Goal: Task Accomplishment & Management: Use online tool/utility

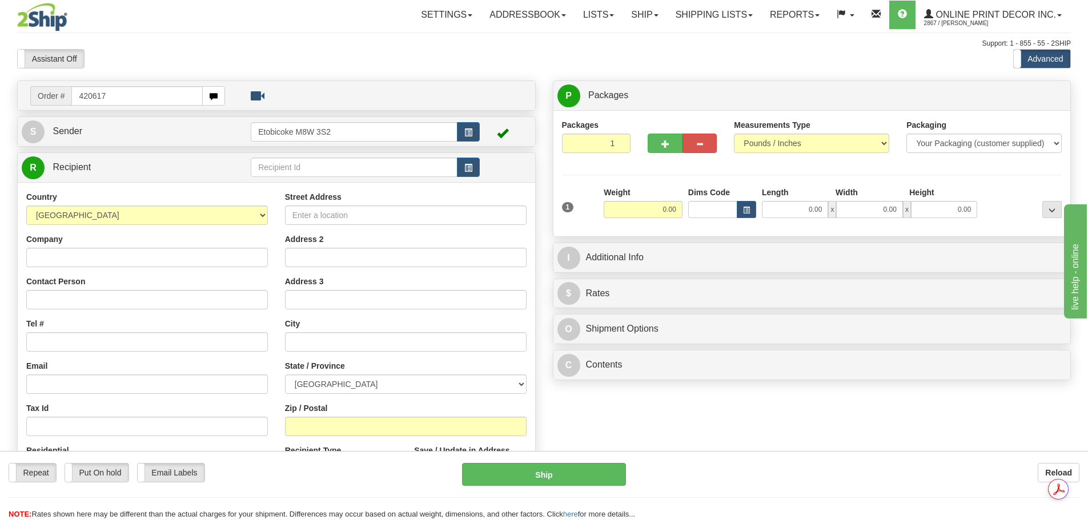
click at [79, 98] on input "420617" at bounding box center [136, 95] width 131 height 19
type input "ca-420617"
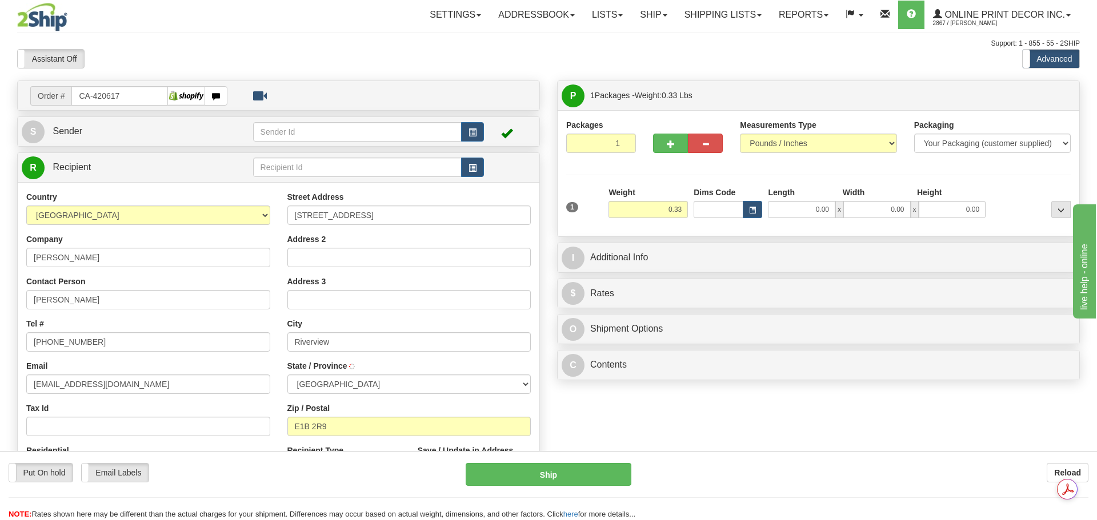
type input "RIVERVIEW"
click at [744, 215] on button "button" at bounding box center [746, 209] width 19 height 17
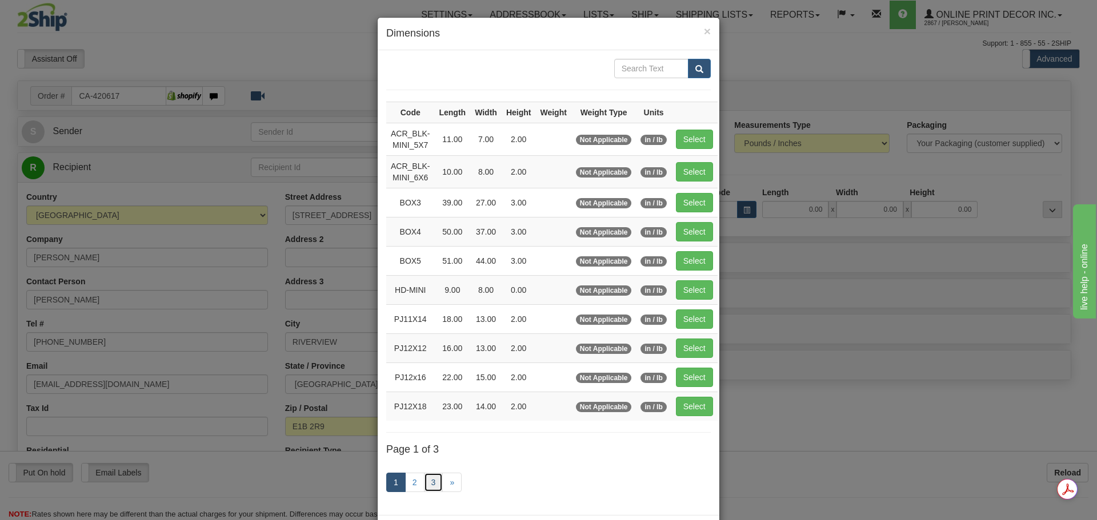
click at [425, 479] on link "3" at bounding box center [433, 482] width 19 height 19
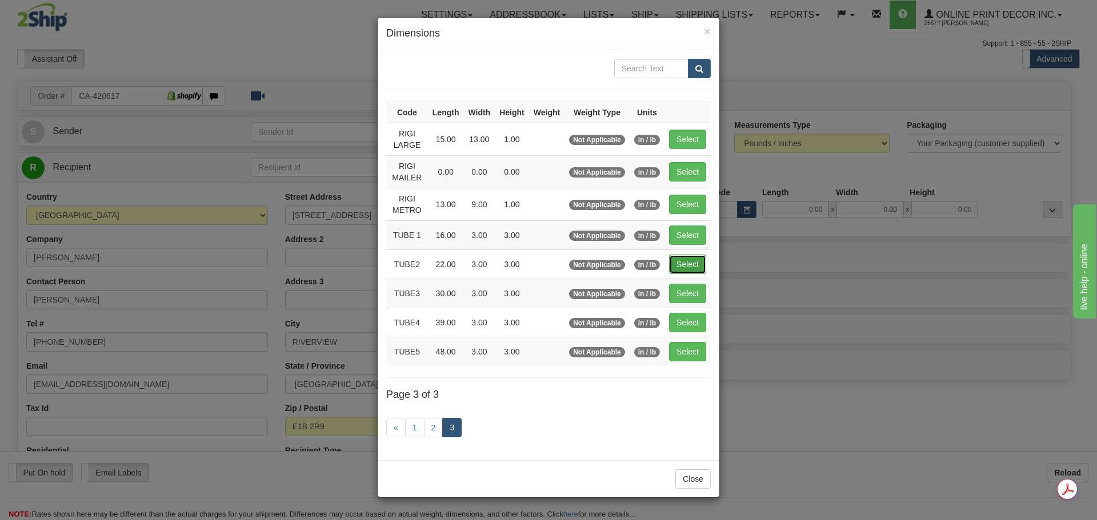
click at [698, 269] on button "Select" at bounding box center [687, 264] width 37 height 19
type input "TUBE2"
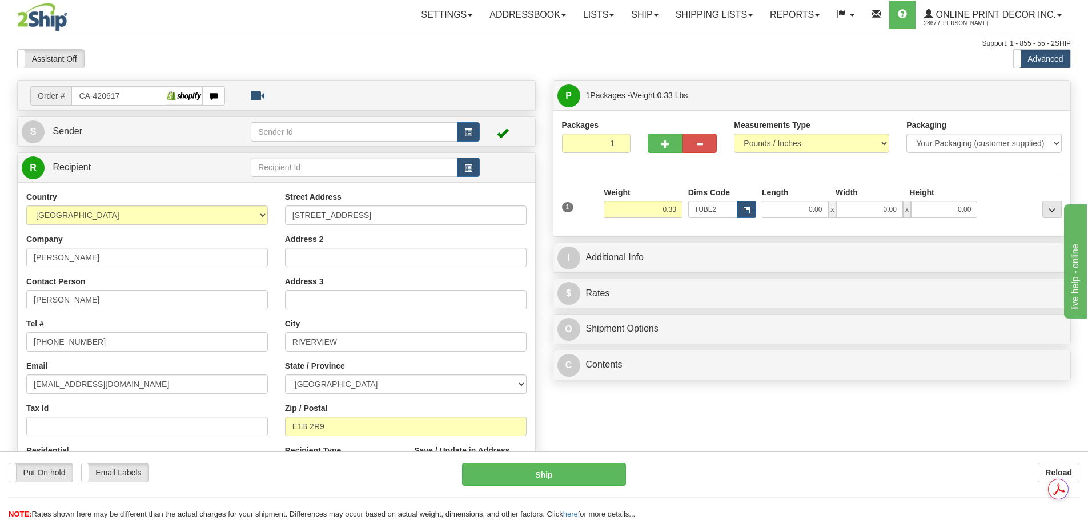
type input "22.00"
type input "3.00"
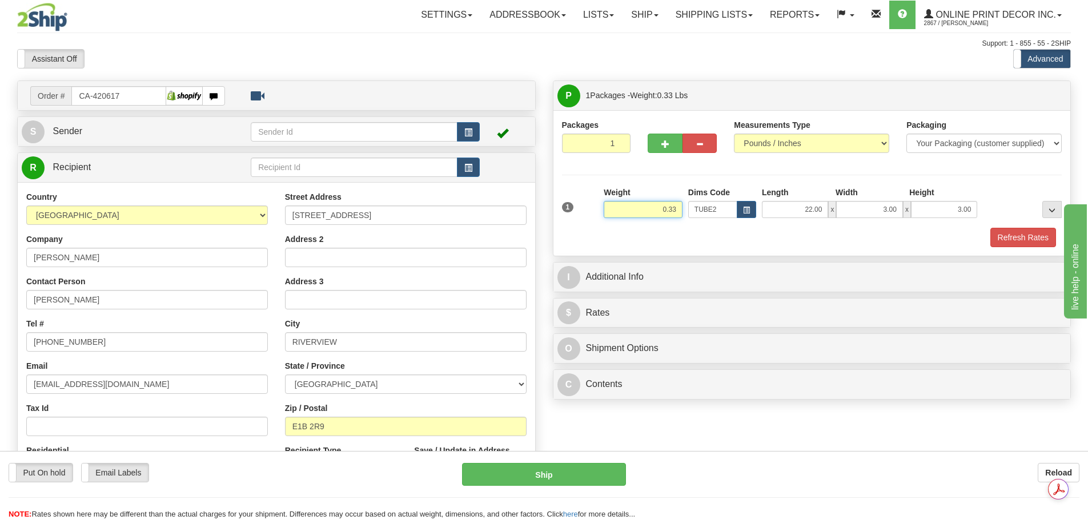
drag, startPoint x: 659, startPoint y: 208, endPoint x: 719, endPoint y: 188, distance: 63.6
click at [720, 217] on div "1 Weight 0.33 Dims Code x x" at bounding box center [812, 207] width 506 height 41
type input "1.50"
click at [1007, 239] on button "Refresh Rates" at bounding box center [1023, 237] width 66 height 19
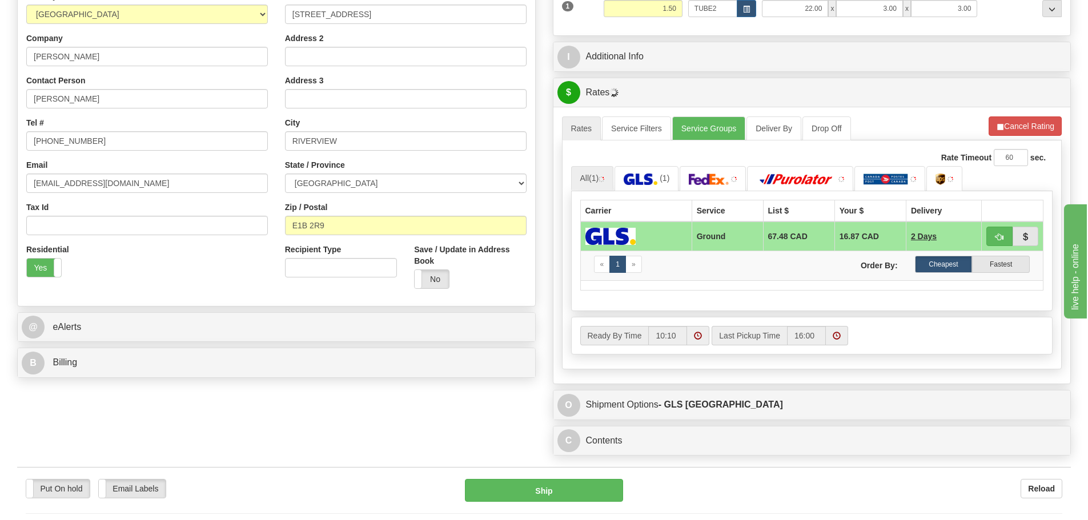
scroll to position [228, 0]
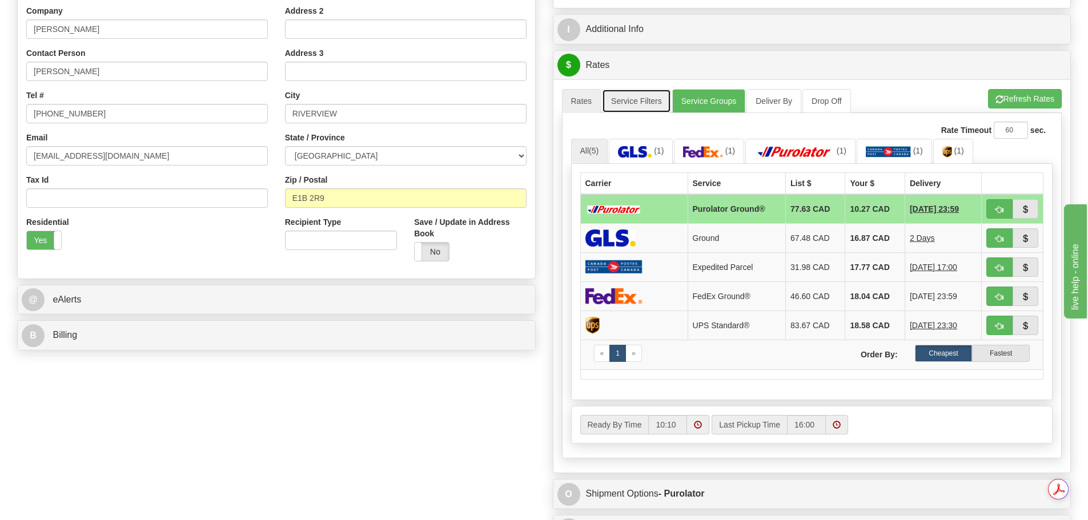
click at [650, 108] on link "Service Filters" at bounding box center [636, 101] width 69 height 24
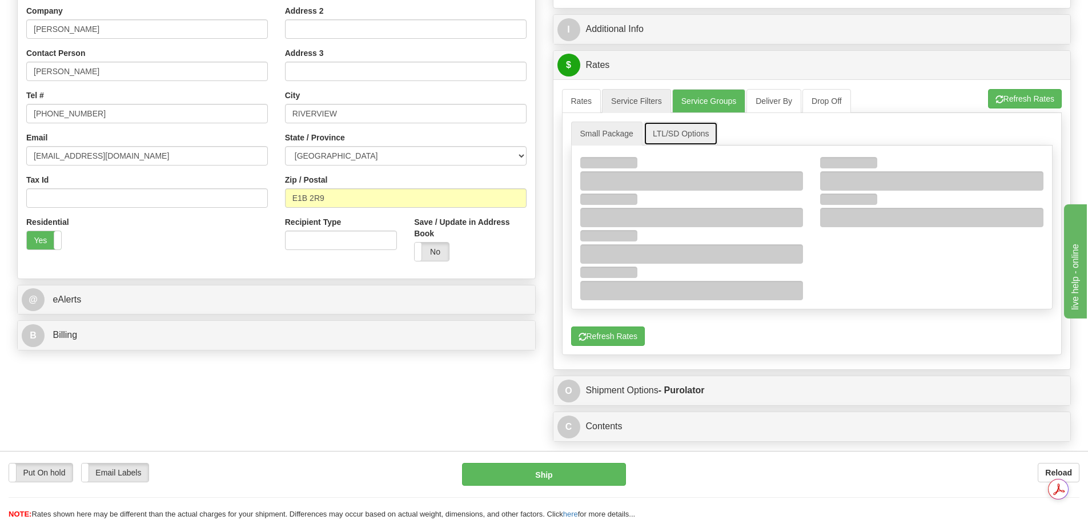
click at [704, 132] on link "LTL/SD Options" at bounding box center [681, 134] width 75 height 24
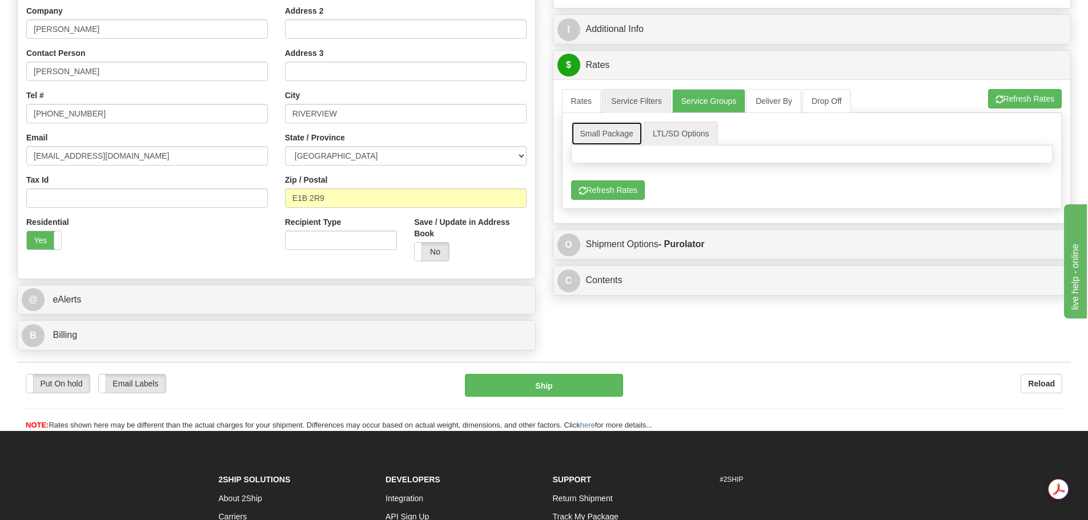
click at [637, 127] on link "Small Package" at bounding box center [606, 134] width 71 height 24
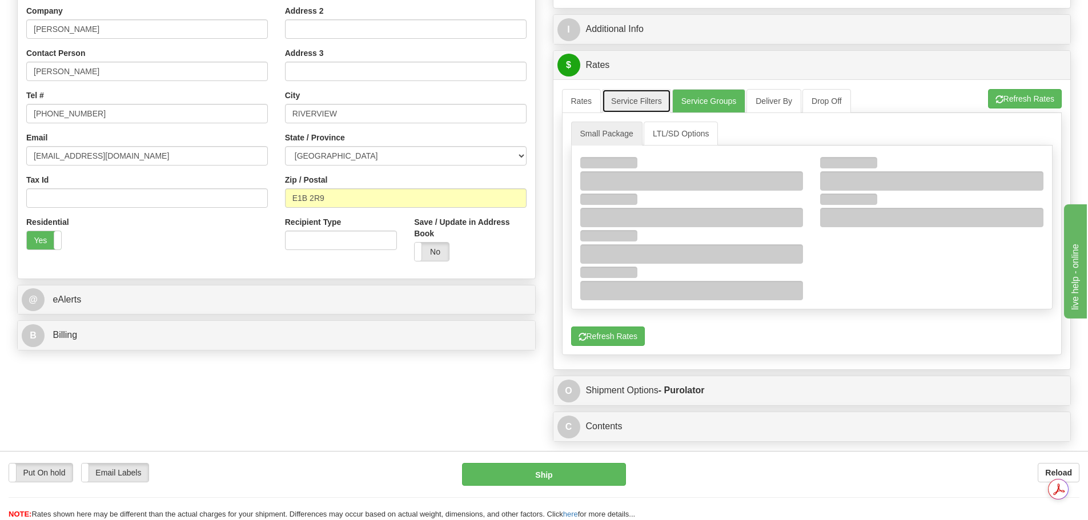
click at [655, 96] on link "Service Filters" at bounding box center [636, 101] width 69 height 24
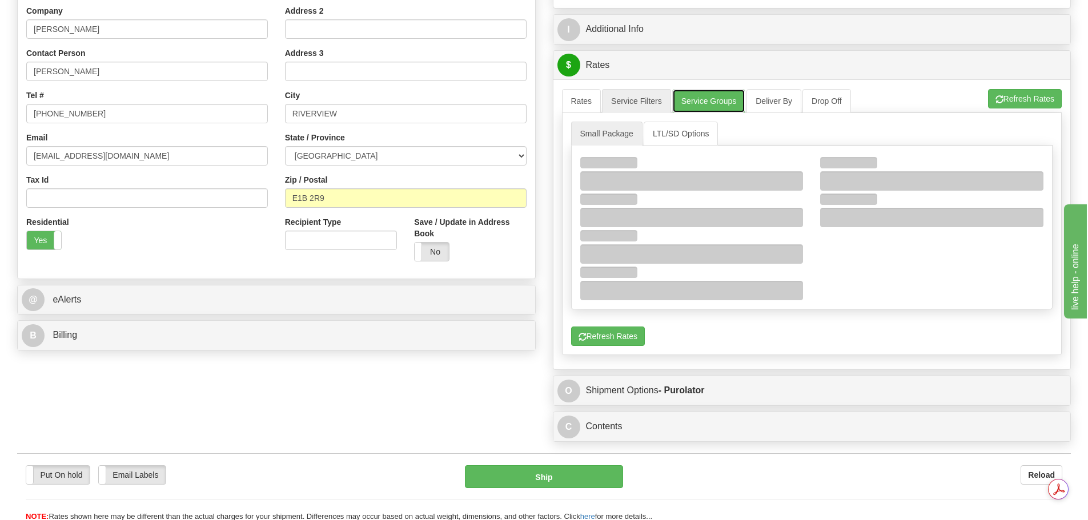
click at [719, 107] on link "Service Groups" at bounding box center [708, 101] width 73 height 24
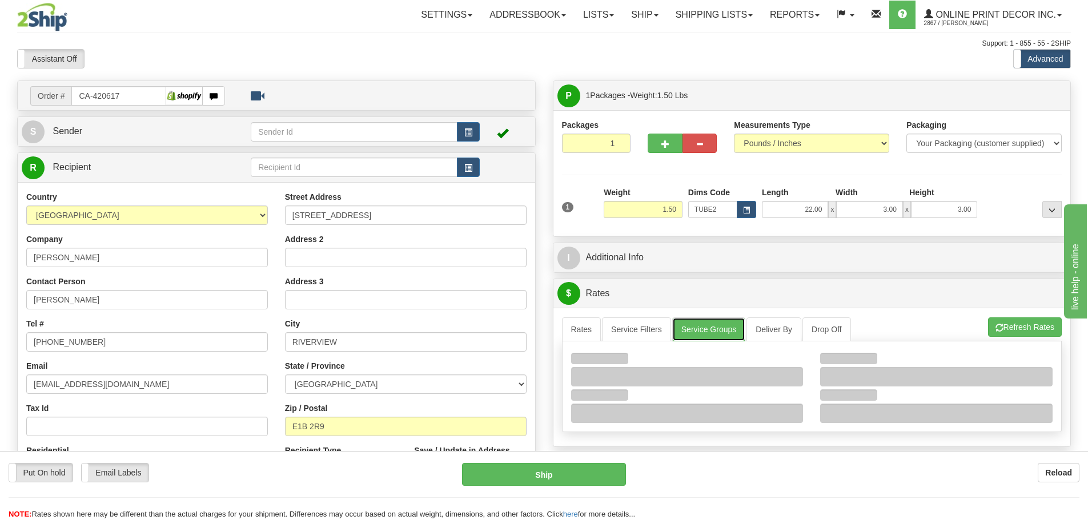
scroll to position [286, 0]
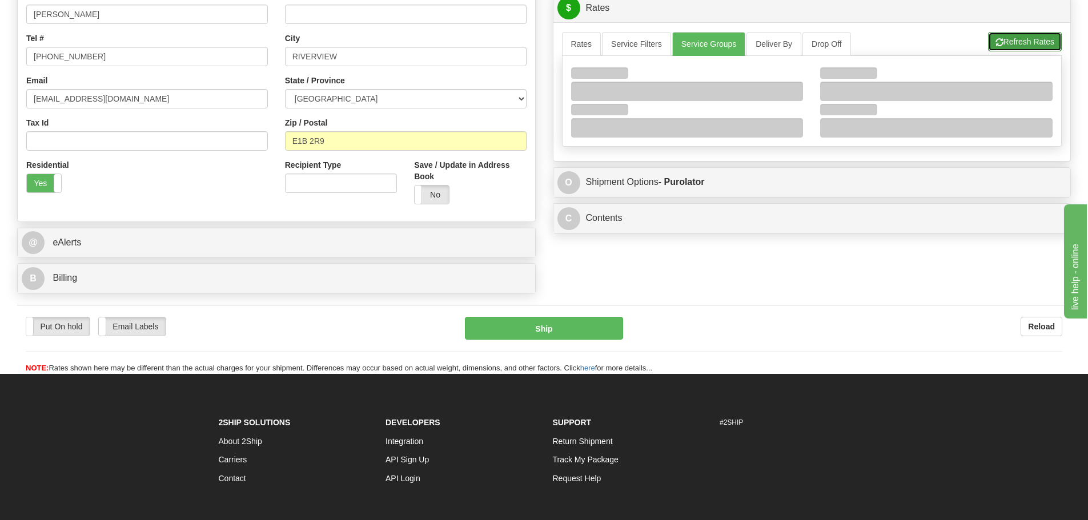
click at [1028, 47] on button "Refresh Rates" at bounding box center [1025, 41] width 74 height 19
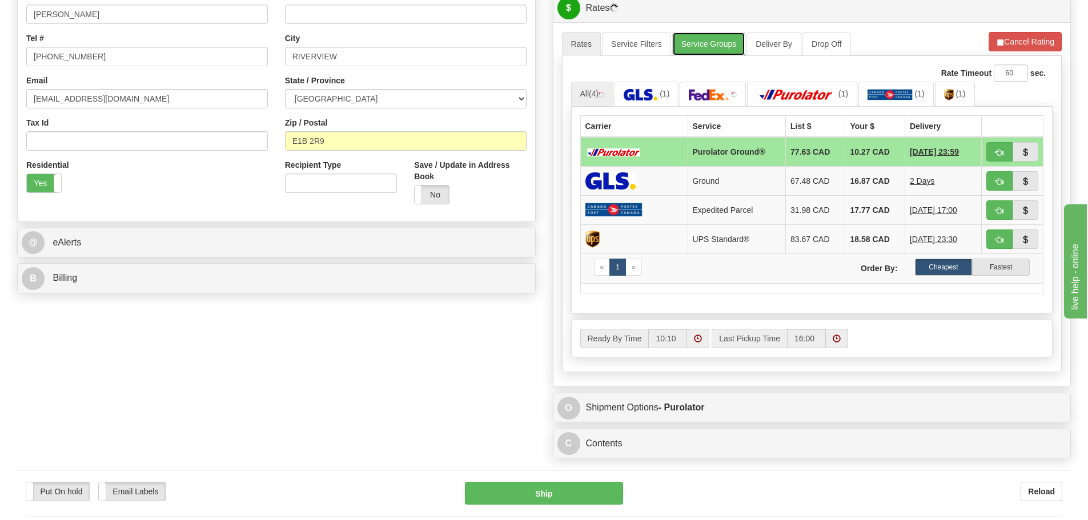
click at [699, 39] on link "Service Groups" at bounding box center [708, 44] width 73 height 24
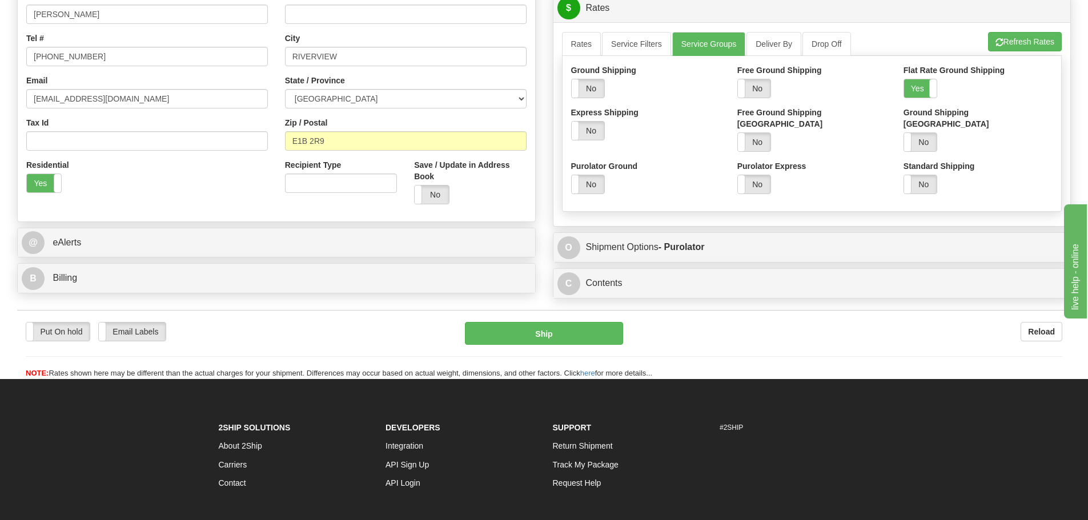
drag, startPoint x: 593, startPoint y: 131, endPoint x: 725, endPoint y: 83, distance: 140.4
click at [593, 131] on label "No" at bounding box center [588, 131] width 33 height 18
click at [1022, 47] on button "Refresh Rates" at bounding box center [1025, 41] width 74 height 19
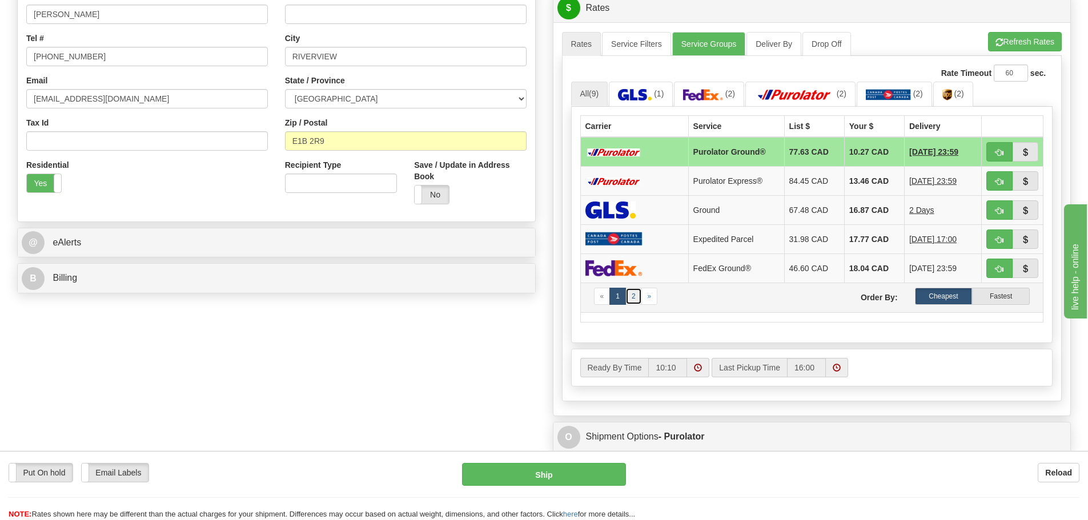
click at [634, 303] on link "2" at bounding box center [633, 296] width 17 height 17
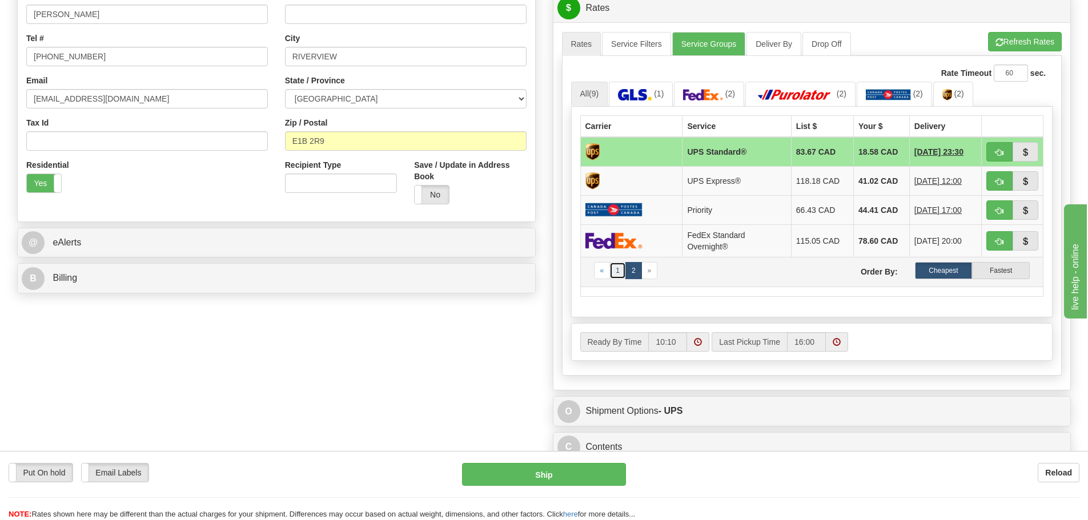
click at [624, 270] on link "1" at bounding box center [617, 270] width 17 height 17
